Goal: Check status: Check status

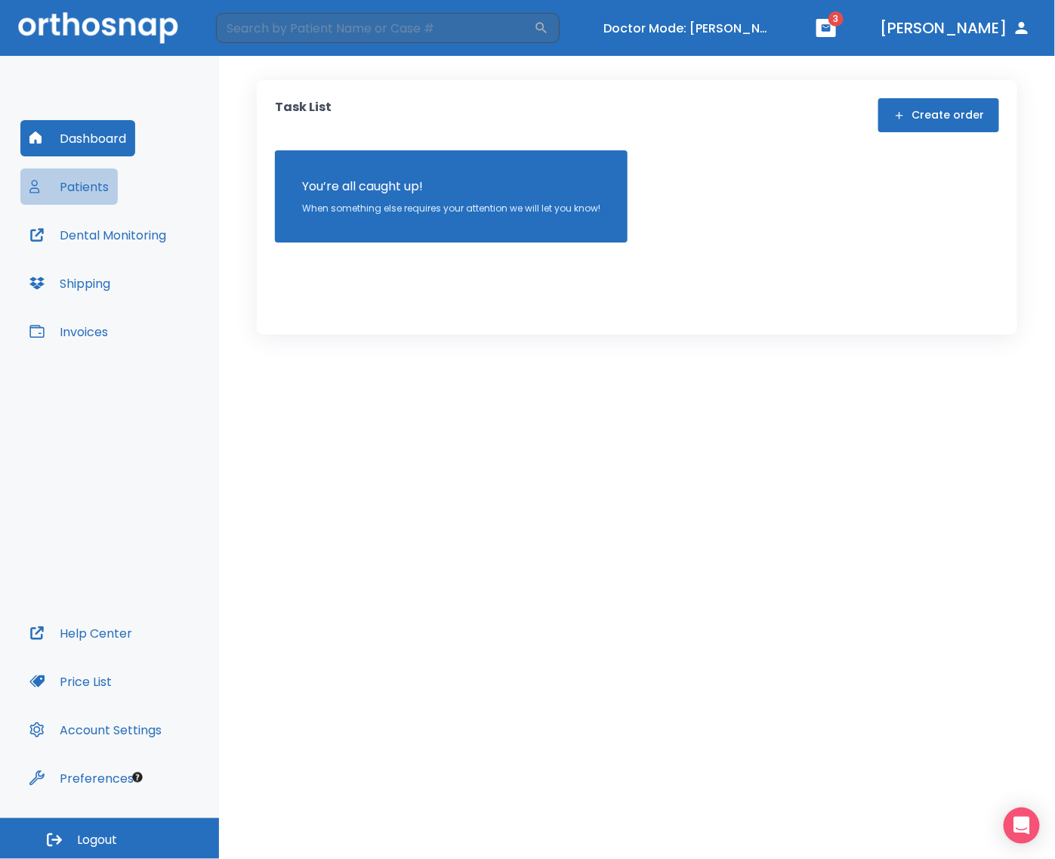
click at [94, 185] on button "Patients" at bounding box center [68, 186] width 97 height 36
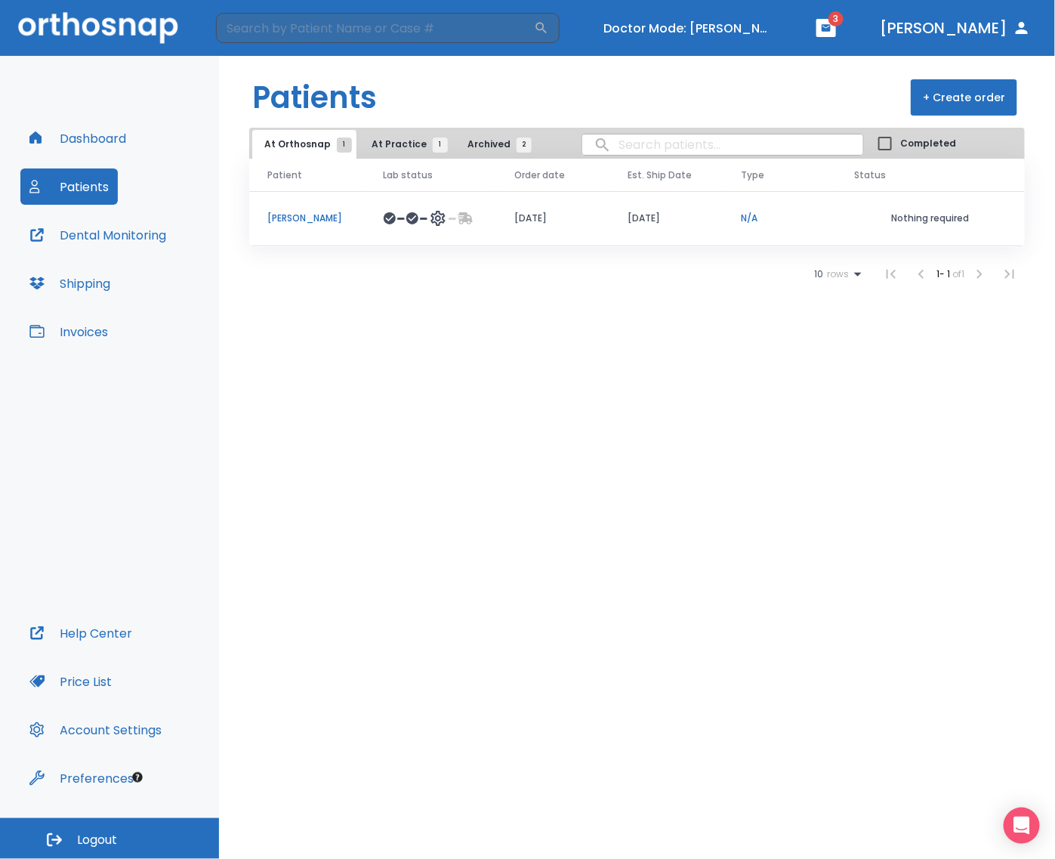
click at [303, 215] on p "Earl Nielsen" at bounding box center [307, 219] width 80 height 14
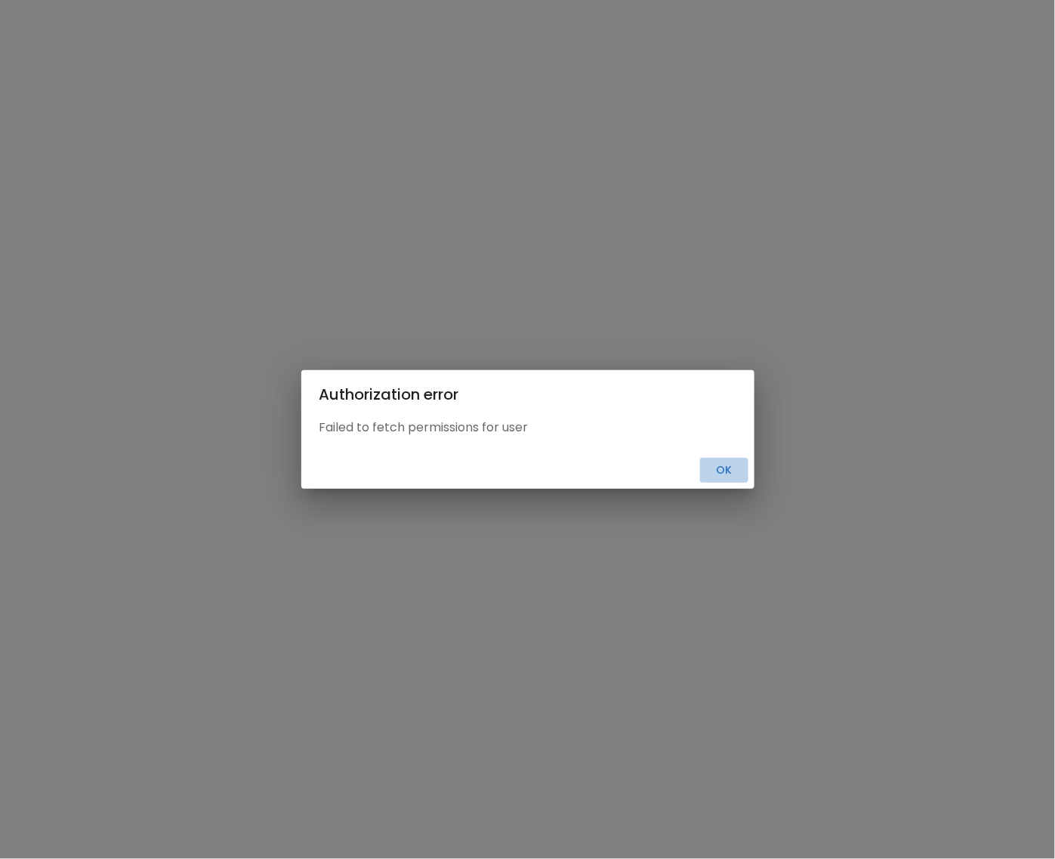
click at [708, 477] on button "Ok" at bounding box center [724, 470] width 48 height 25
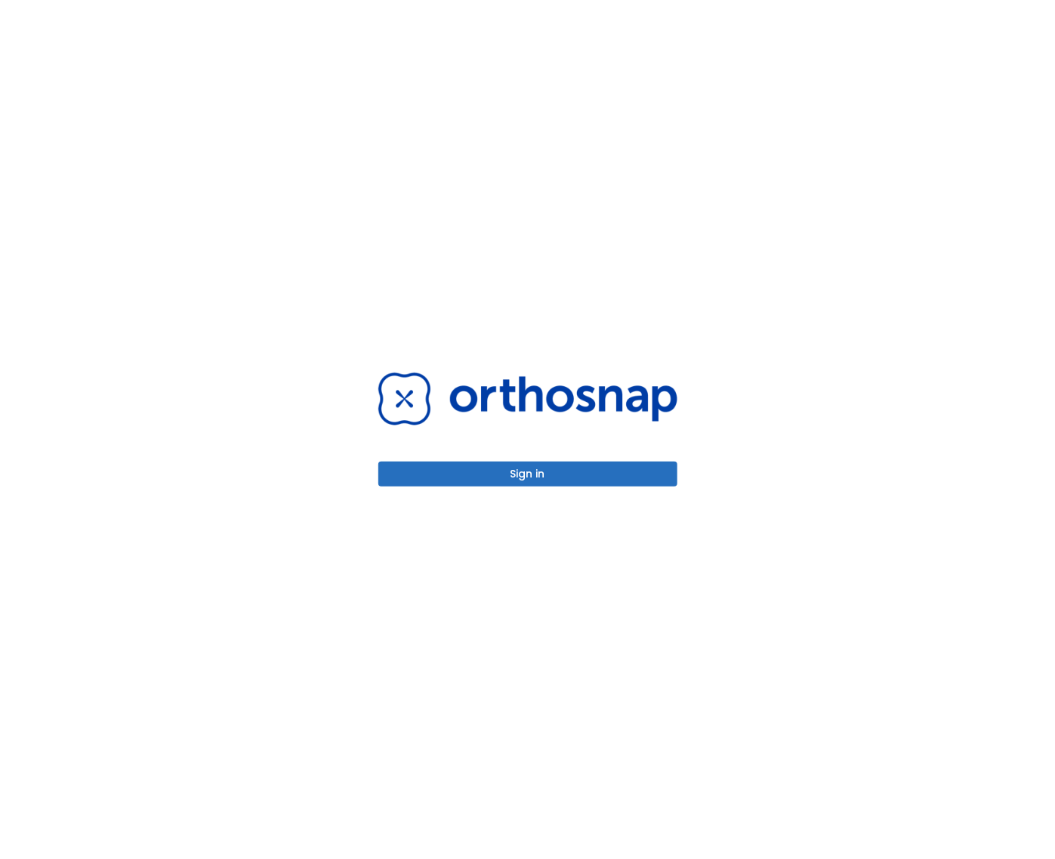
click at [646, 482] on button "Sign in" at bounding box center [527, 474] width 299 height 25
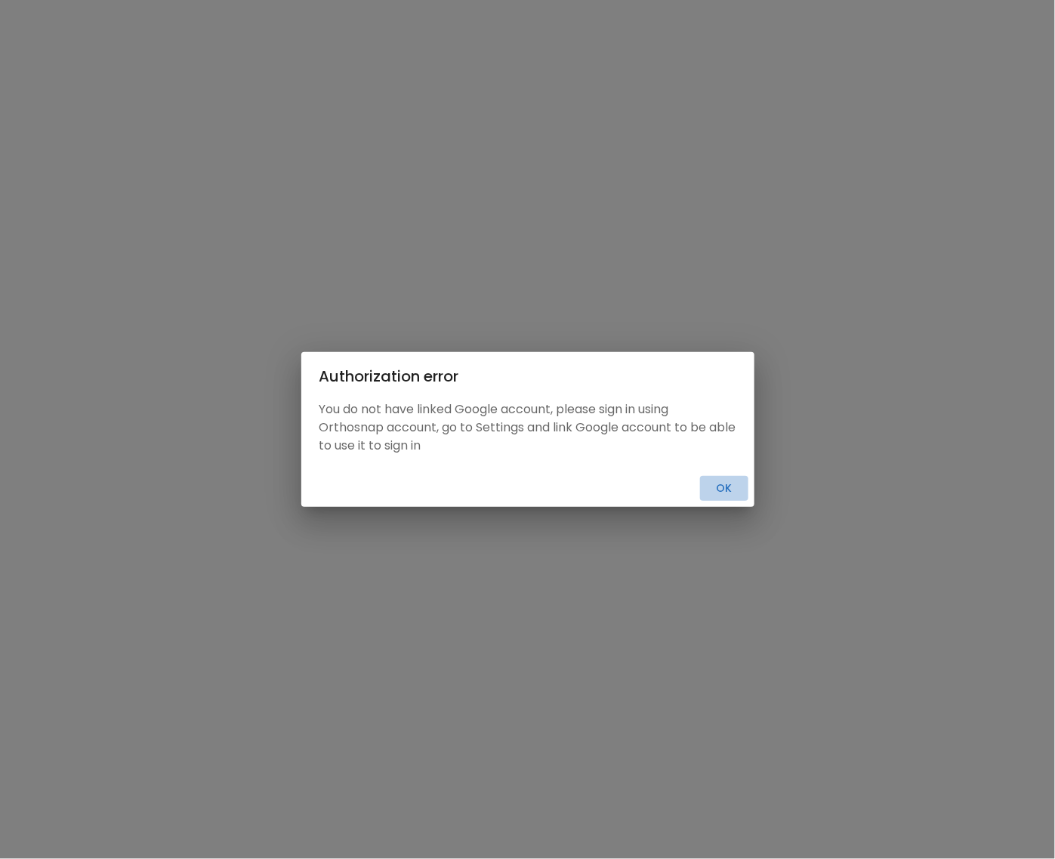
click at [715, 487] on button "Ok" at bounding box center [724, 488] width 48 height 25
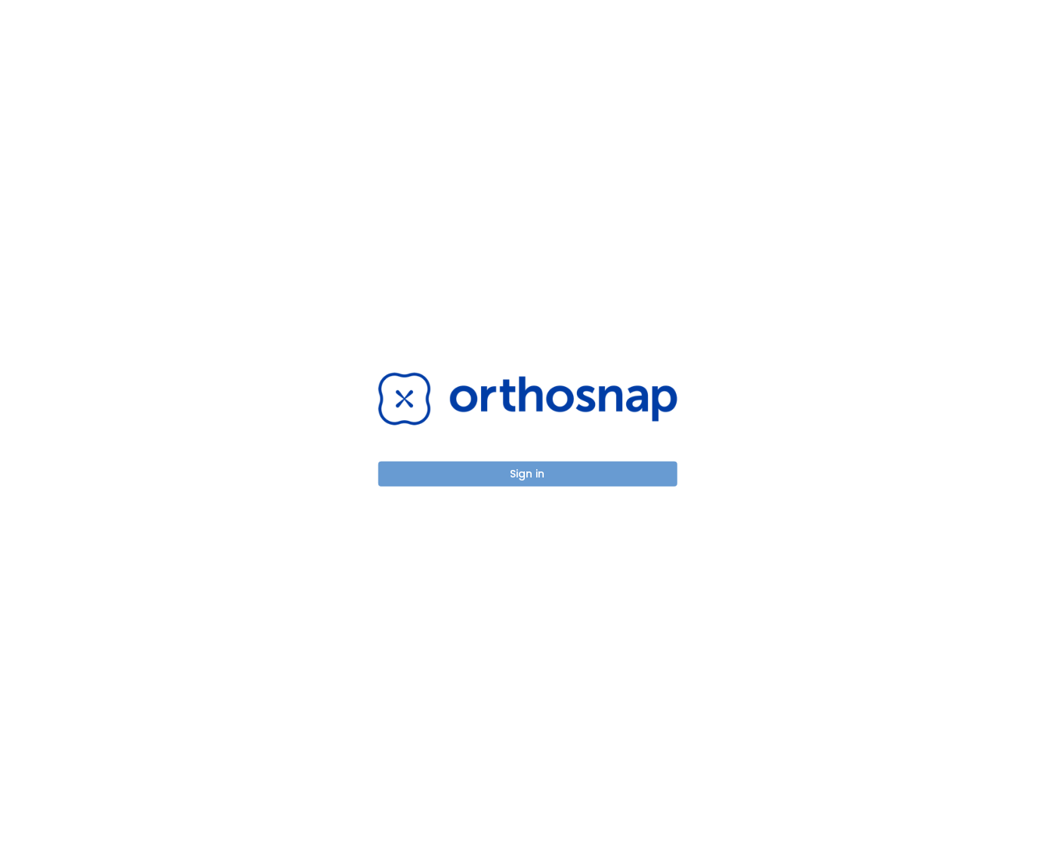
click at [608, 470] on button "Sign in" at bounding box center [527, 474] width 299 height 25
